Goal: Navigation & Orientation: Find specific page/section

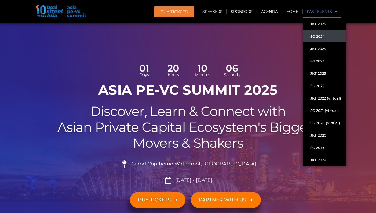
click at [325, 37] on link "SG 2024" at bounding box center [325, 36] width 44 height 12
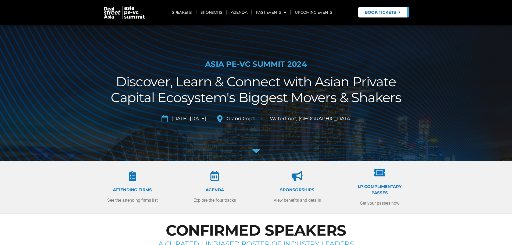
click at [256, 150] on icon at bounding box center [255, 150] width 13 height 13
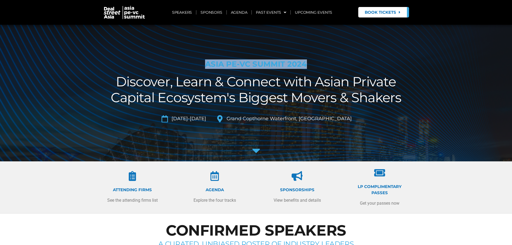
drag, startPoint x: 207, startPoint y: 63, endPoint x: 309, endPoint y: 66, distance: 102.6
click at [309, 66] on h1 "ASIA PE-VC Summit 2024" at bounding box center [256, 64] width 301 height 9
copy h1 "ASIA PE-VC Summit 2024"
